Goal: Understand process/instructions: Learn about a topic

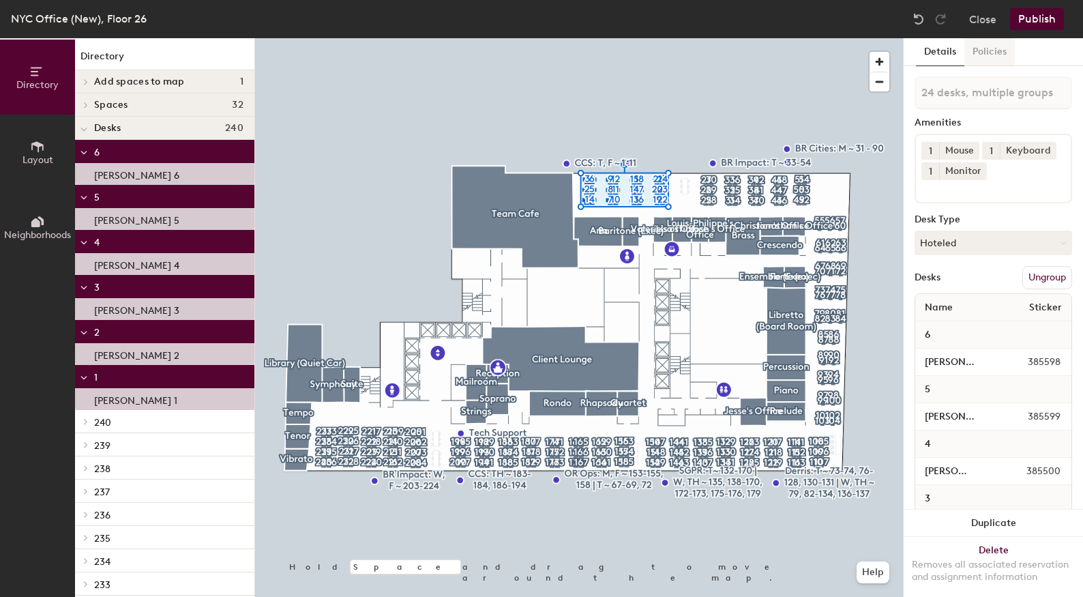
click at [983, 54] on button "Policies" at bounding box center [989, 52] width 50 height 28
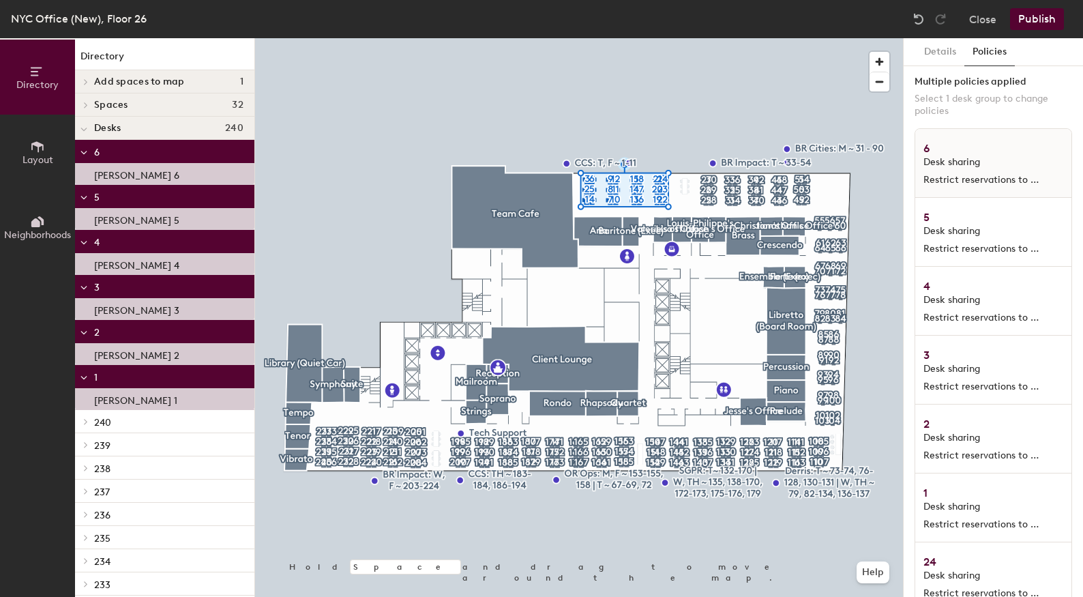
click at [1009, 164] on span "Desk sharing" at bounding box center [983, 162] width 121 height 12
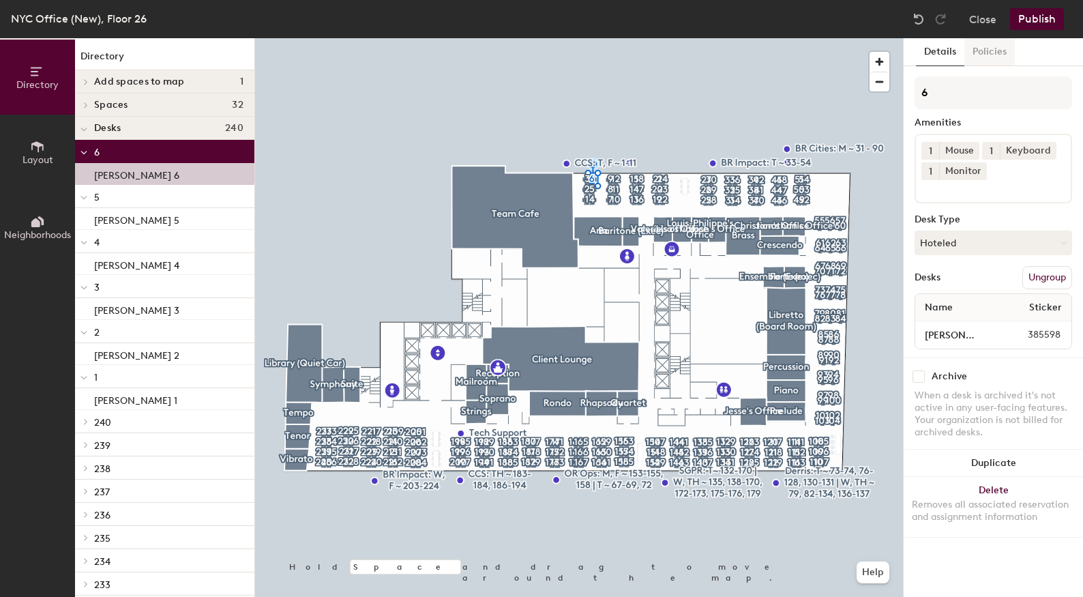
click at [983, 57] on button "Policies" at bounding box center [989, 52] width 50 height 28
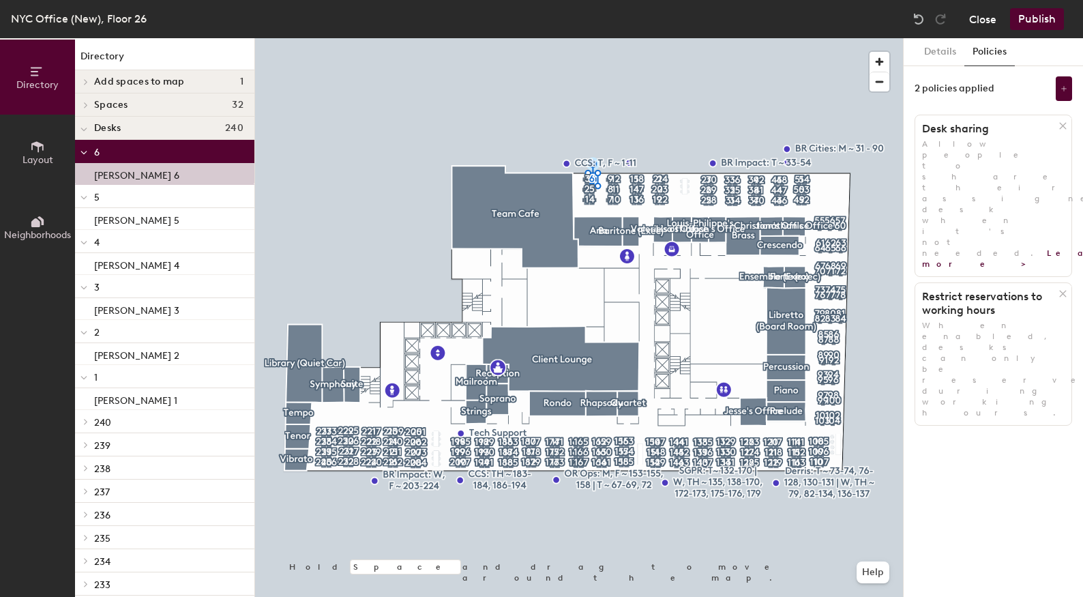
click at [985, 18] on button "Close" at bounding box center [982, 19] width 27 height 22
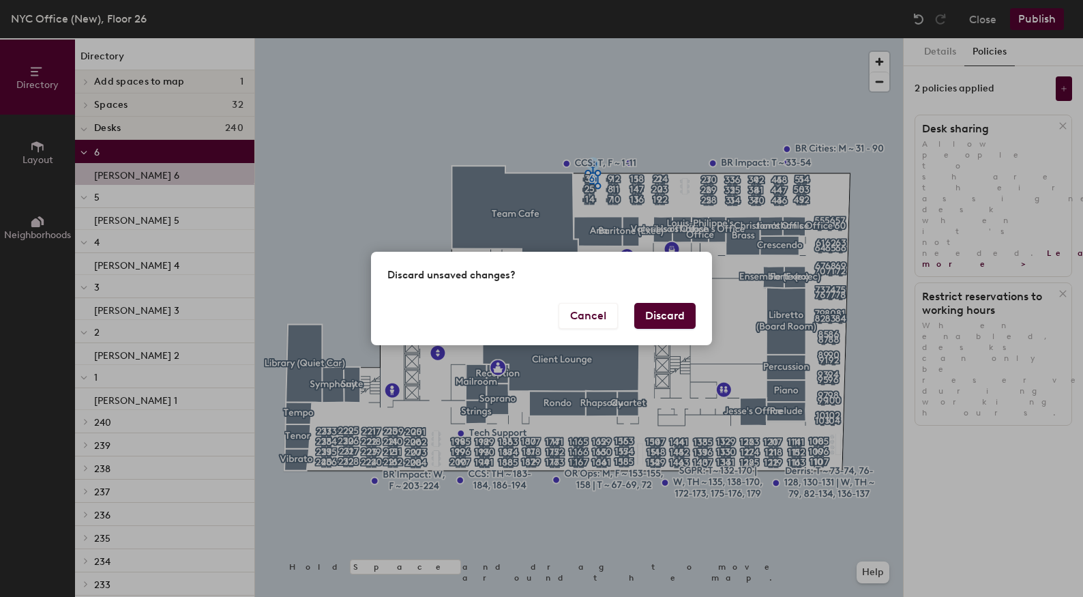
click at [663, 309] on button "Discard" at bounding box center [664, 316] width 61 height 26
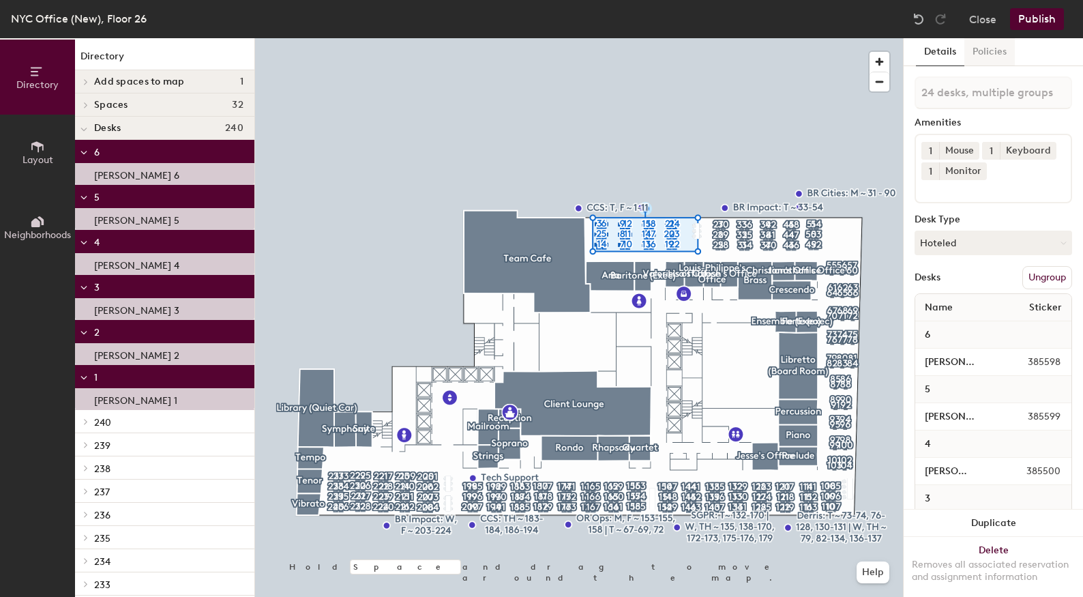
click at [981, 50] on button "Policies" at bounding box center [989, 52] width 50 height 28
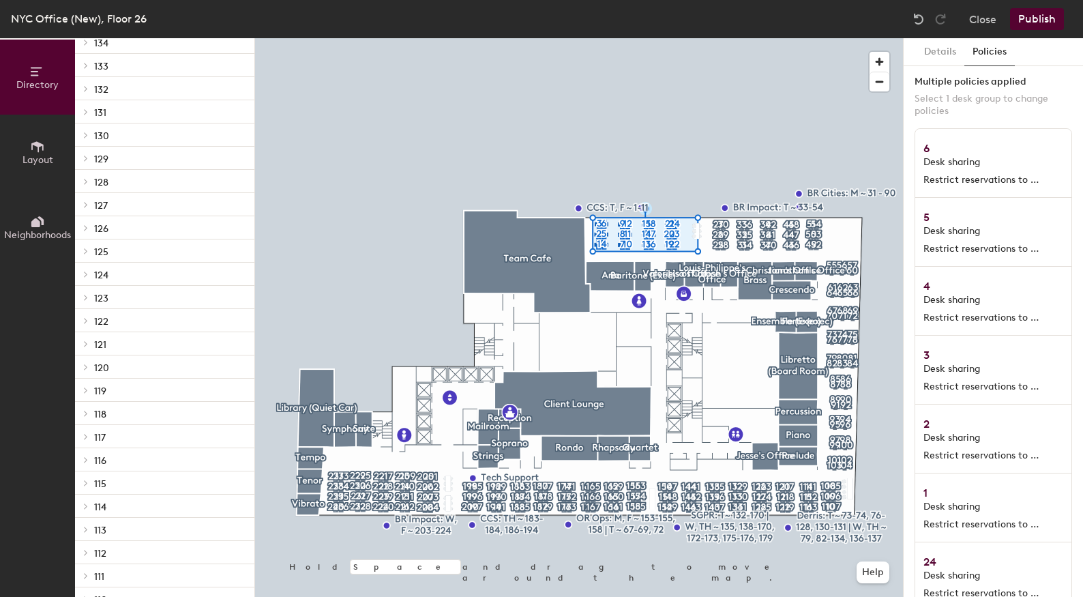
scroll to position [2814, 0]
click at [90, 299] on span at bounding box center [85, 296] width 12 height 7
click at [90, 299] on div at bounding box center [84, 296] width 18 height 23
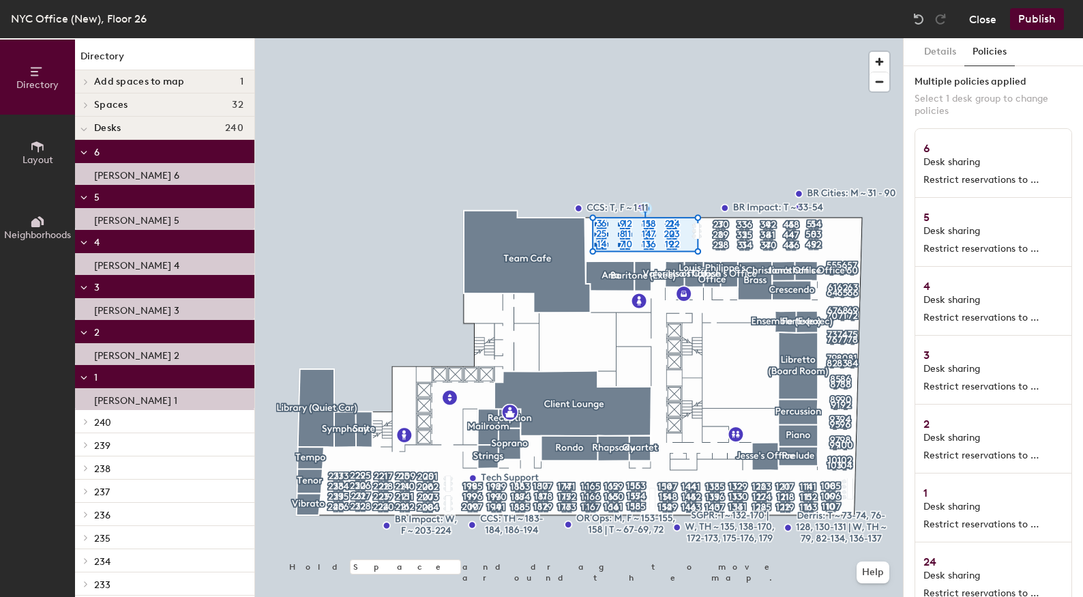
click at [989, 23] on button "Close" at bounding box center [982, 19] width 27 height 22
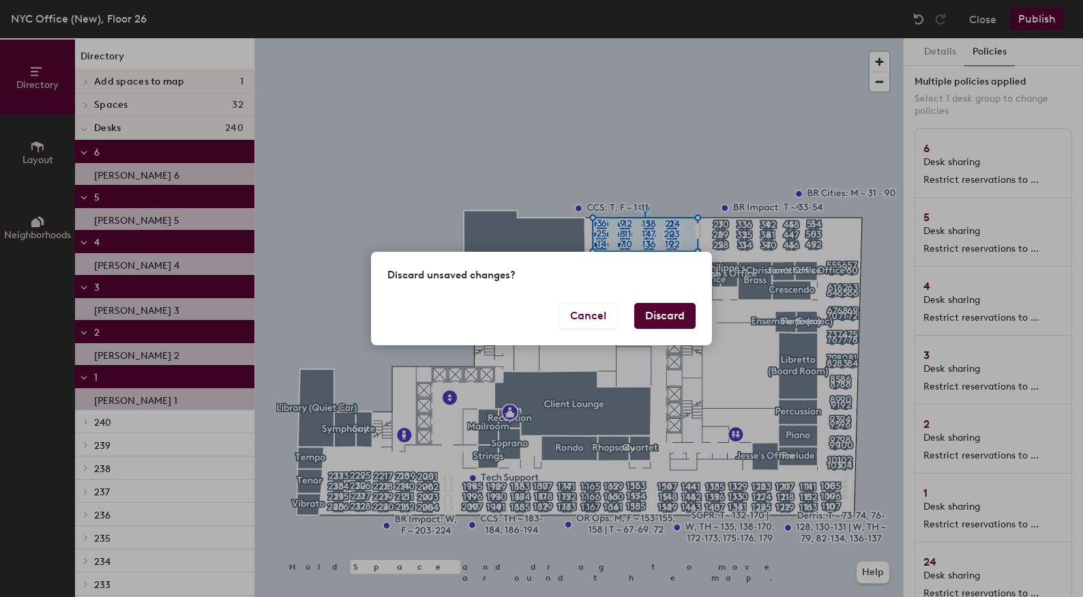
click at [665, 320] on button "Discard" at bounding box center [664, 316] width 61 height 26
